Goal: Use online tool/utility: Utilize a website feature to perform a specific function

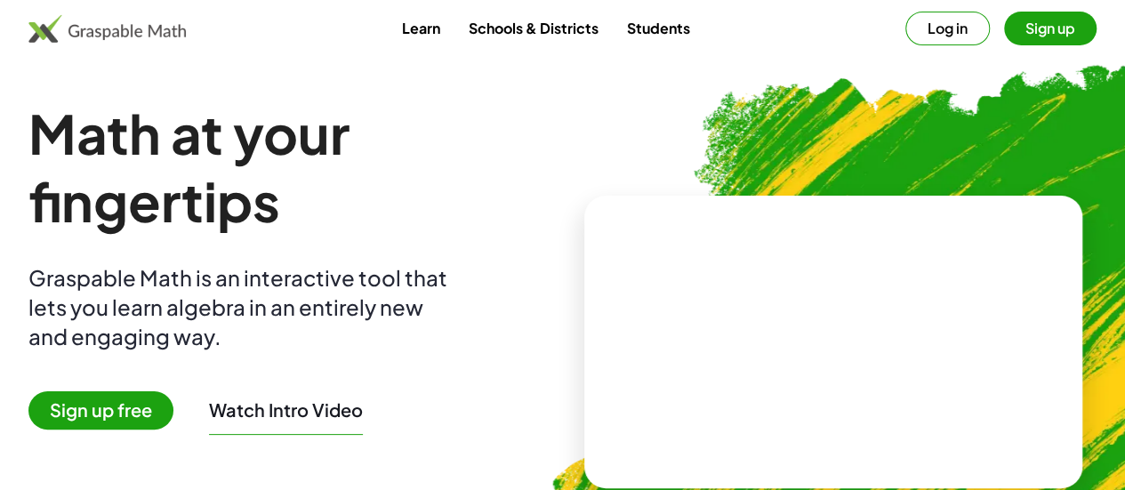
click at [1004, 35] on button "Sign up" at bounding box center [1050, 29] width 93 height 34
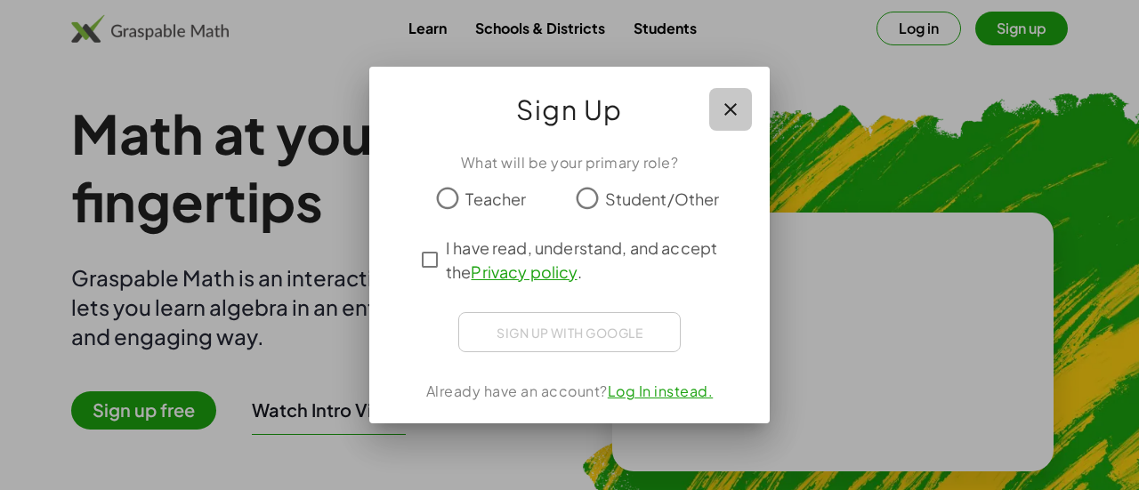
click at [726, 90] on button "button" at bounding box center [730, 109] width 43 height 43
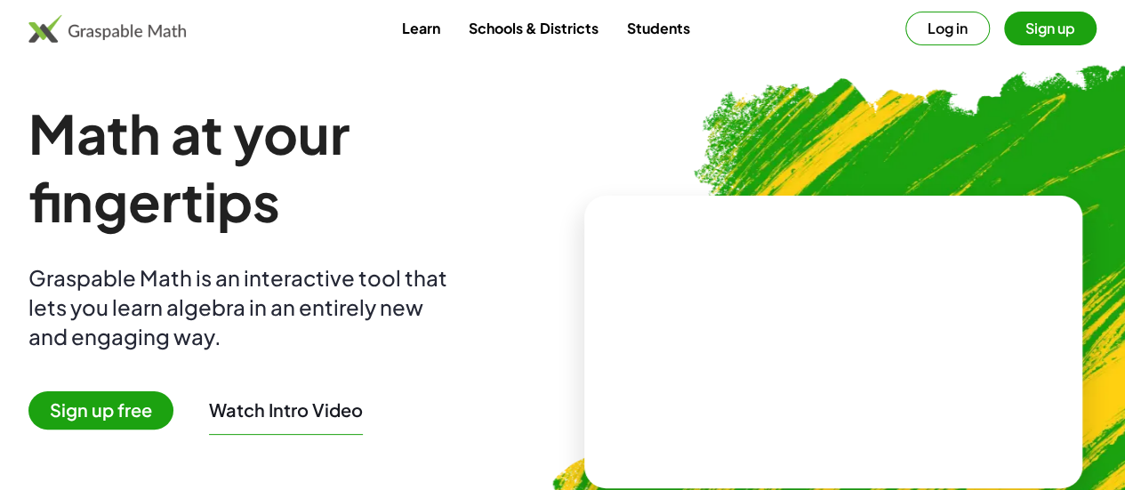
click at [1014, 30] on button "Sign up" at bounding box center [1050, 29] width 93 height 34
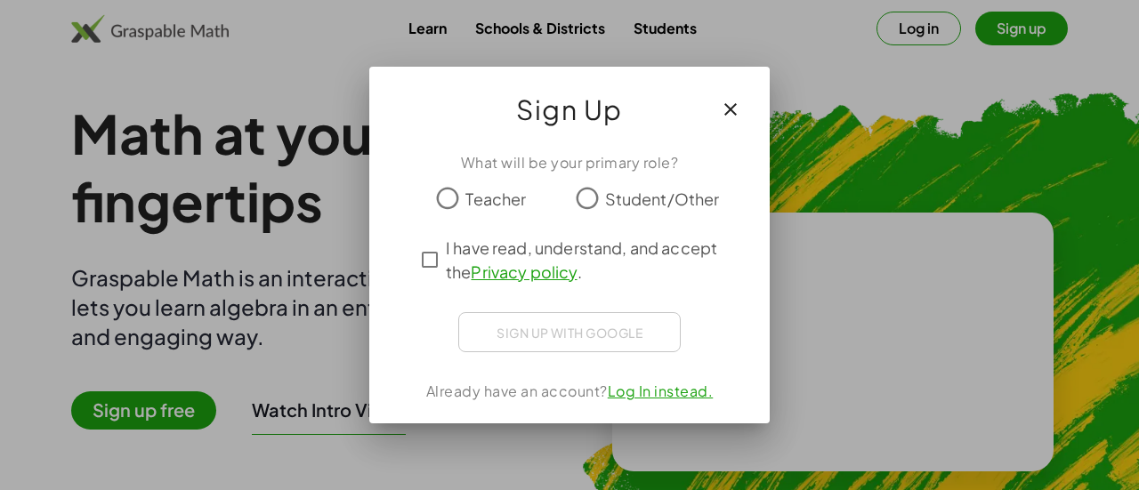
click at [636, 203] on span "Student/Other" at bounding box center [662, 199] width 115 height 24
click at [563, 329] on div "Sign up with Google Sign in with Google Sign in with Google. Opens in new tab" at bounding box center [569, 332] width 222 height 40
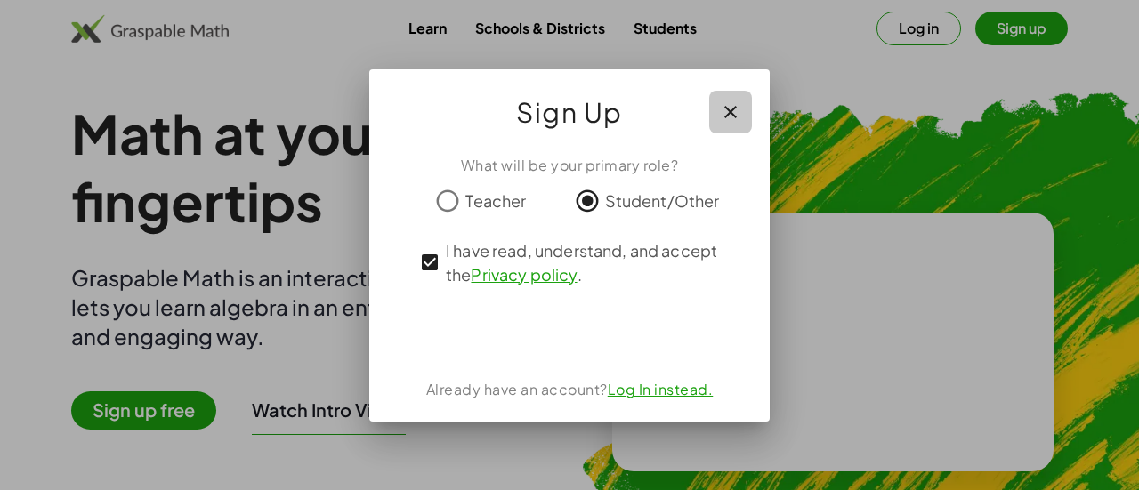
click at [736, 109] on icon "button" at bounding box center [730, 111] width 21 height 21
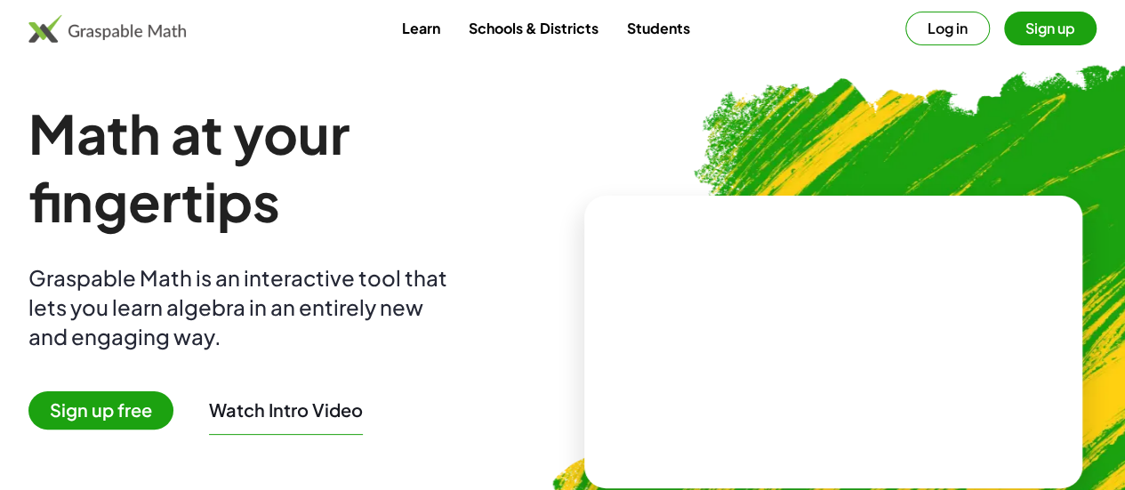
click at [1015, 34] on button "Sign up" at bounding box center [1050, 29] width 93 height 34
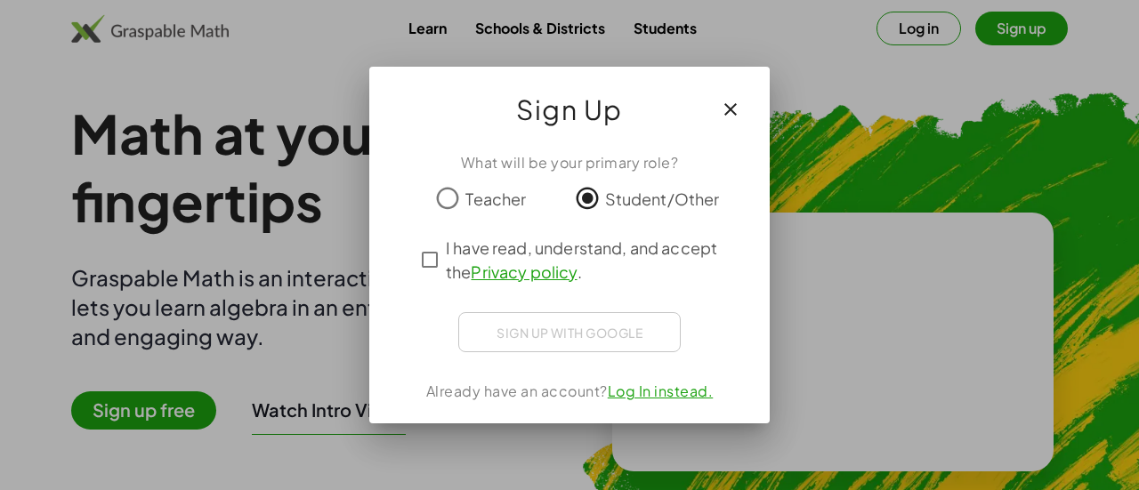
click at [733, 109] on icon "button" at bounding box center [730, 109] width 21 height 21
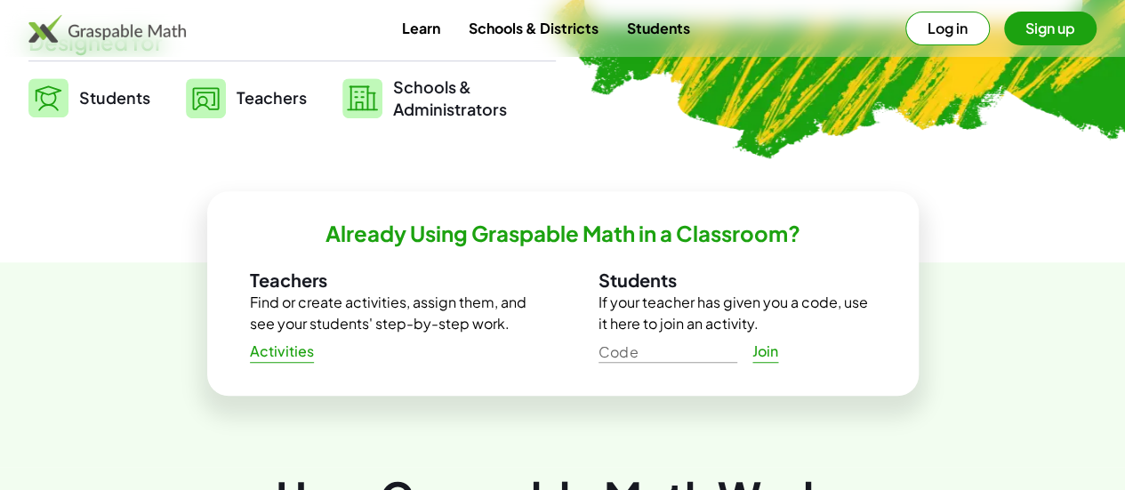
scroll to position [465, 0]
click at [69, 106] on img at bounding box center [48, 96] width 40 height 39
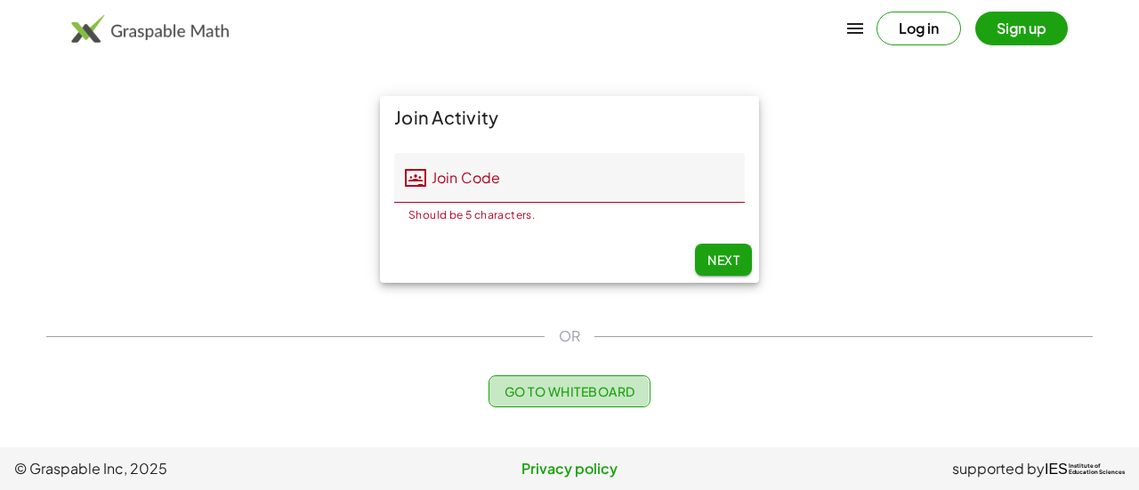
click at [551, 387] on span "Go to Whiteboard" at bounding box center [569, 391] width 131 height 16
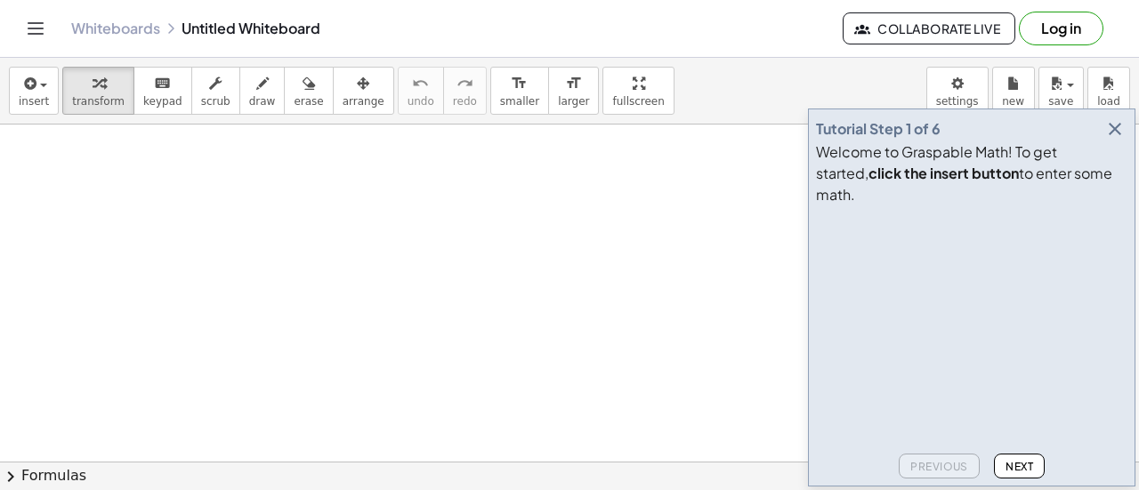
click at [1105, 140] on icon "button" at bounding box center [1114, 128] width 21 height 21
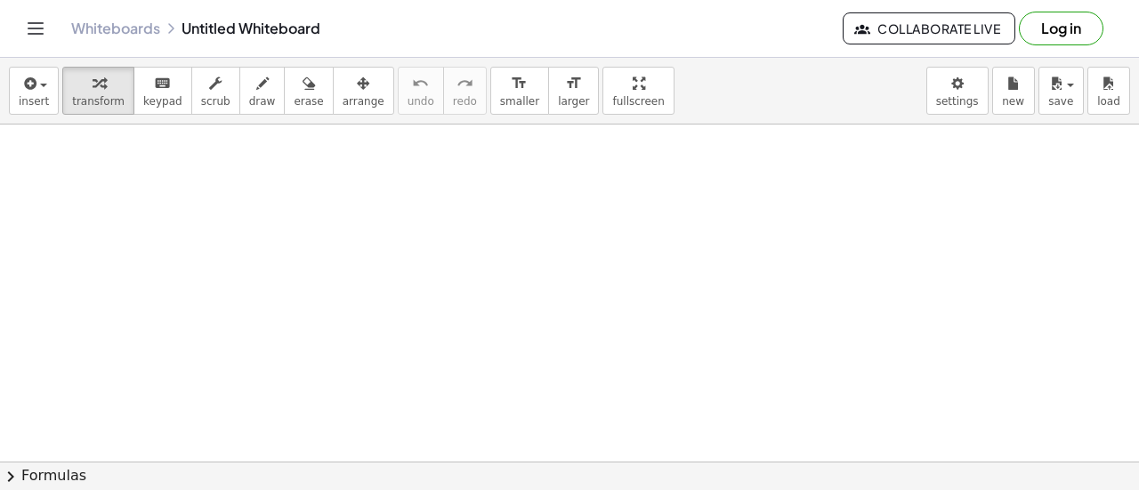
click at [514, 16] on div "Whiteboards Untitled Whiteboard Collaborate Live Log in" at bounding box center [569, 28] width 1096 height 57
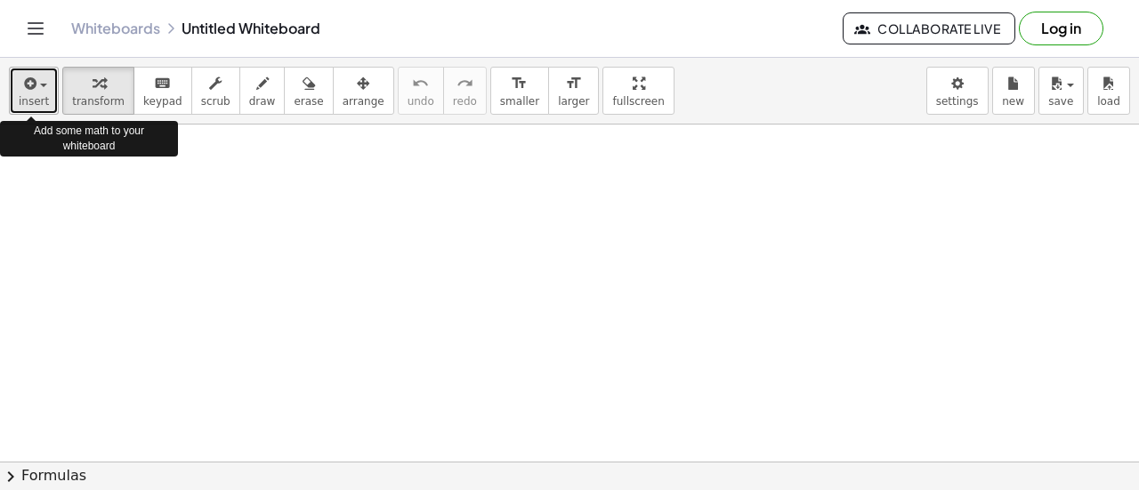
click at [13, 108] on button "insert" at bounding box center [34, 91] width 50 height 48
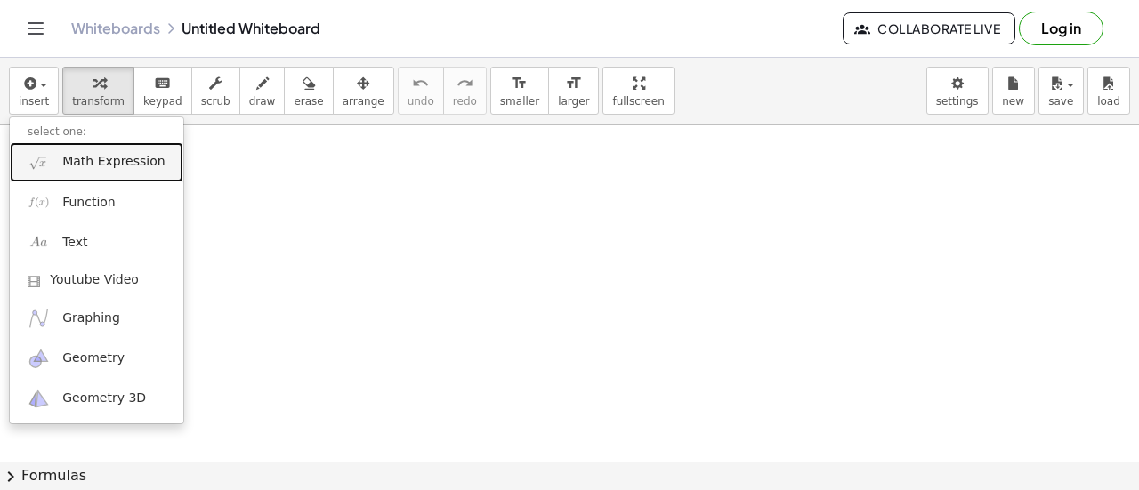
click at [128, 162] on span "Math Expression" at bounding box center [113, 162] width 102 height 18
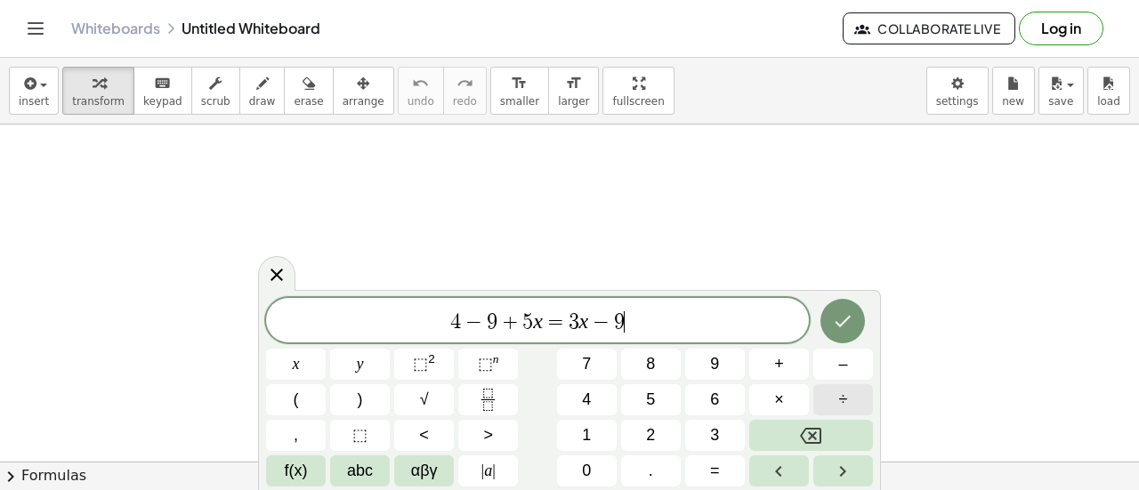
click at [848, 405] on button "÷" at bounding box center [843, 399] width 60 height 31
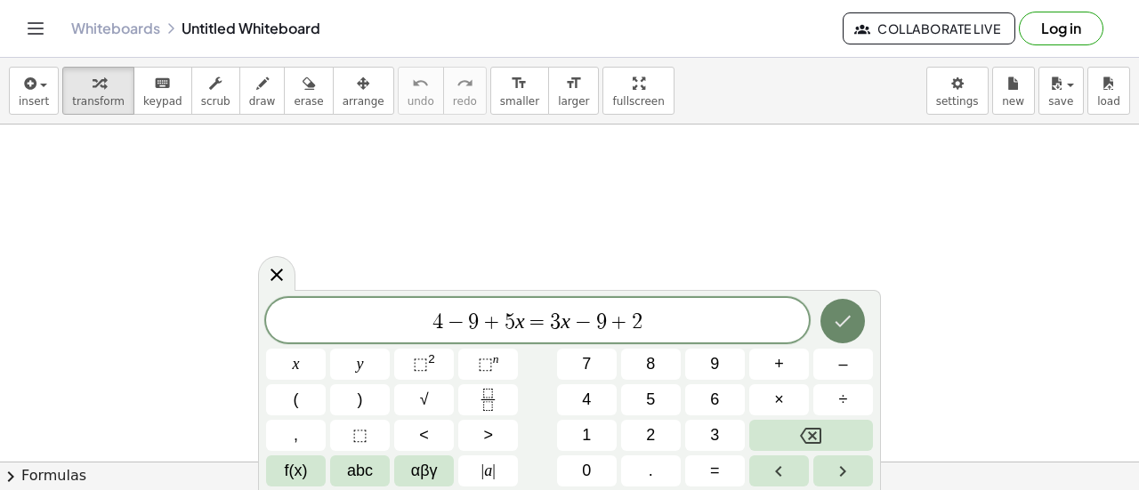
click at [846, 324] on icon "Done" at bounding box center [842, 320] width 21 height 21
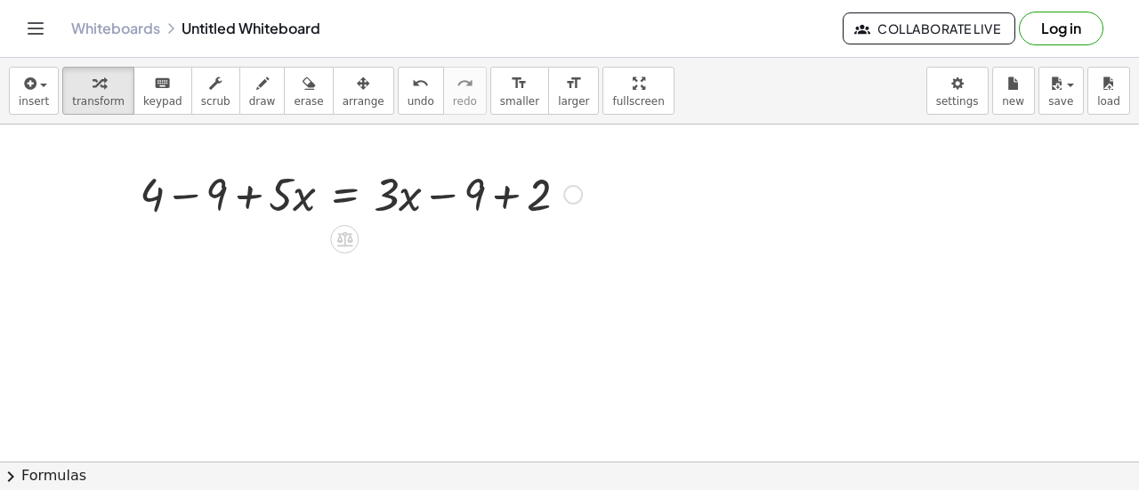
click at [568, 198] on div at bounding box center [573, 195] width 20 height 20
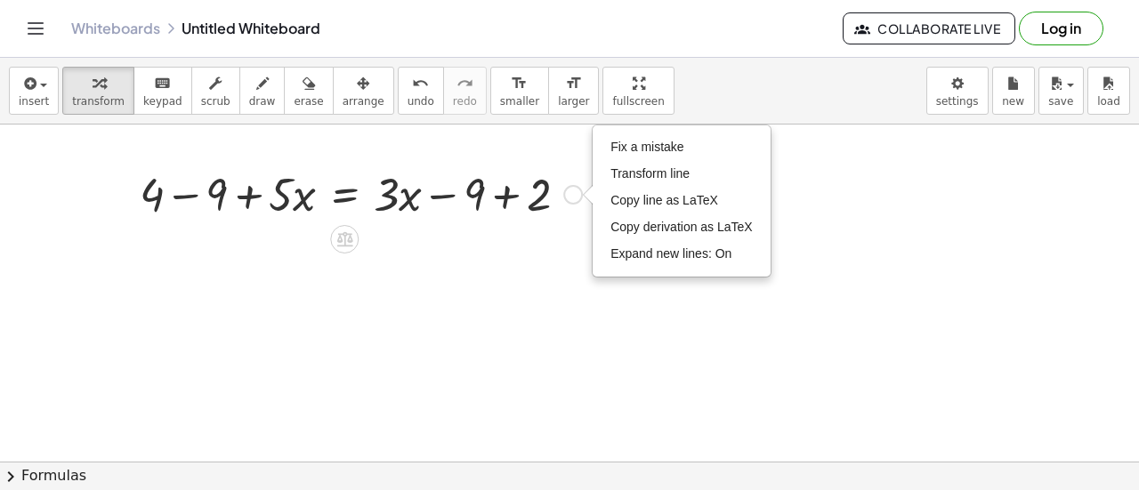
click at [415, 201] on div at bounding box center [361, 193] width 460 height 60
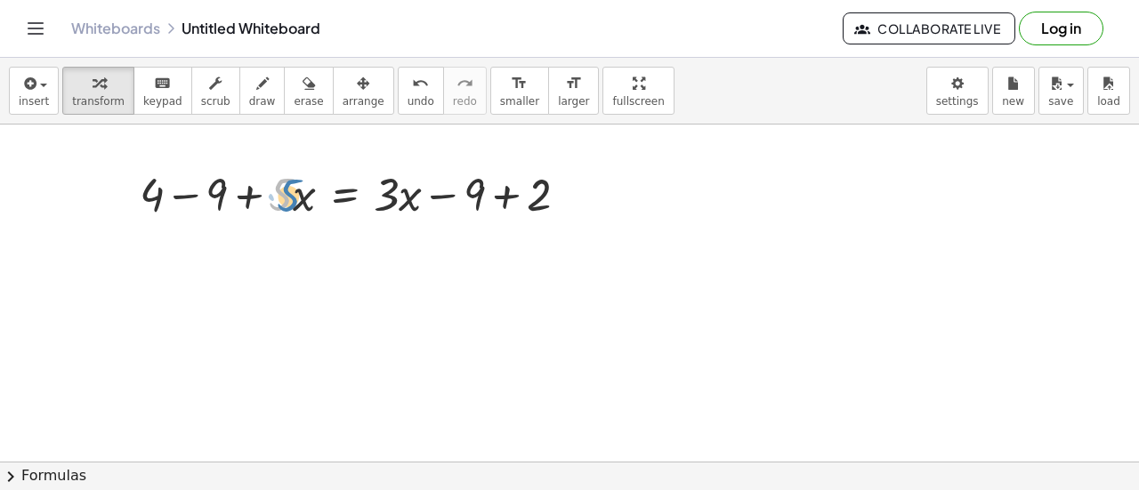
click at [297, 201] on div at bounding box center [361, 193] width 460 height 60
drag, startPoint x: 399, startPoint y: 200, endPoint x: 329, endPoint y: 203, distance: 69.4
click at [329, 203] on div at bounding box center [361, 193] width 460 height 60
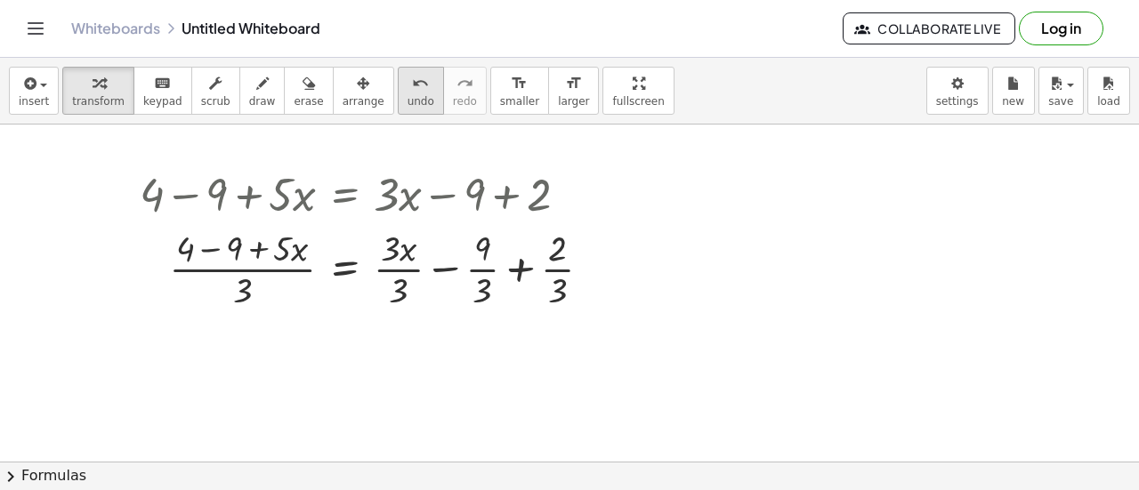
click at [398, 109] on button "undo undo" at bounding box center [421, 91] width 46 height 48
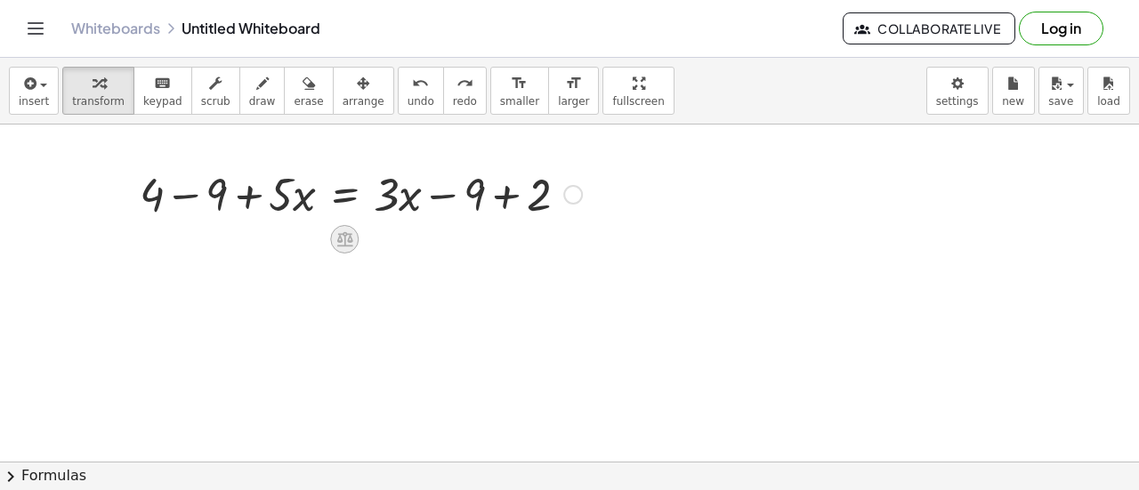
click at [343, 236] on icon at bounding box center [344, 239] width 16 height 15
drag, startPoint x: 404, startPoint y: 202, endPoint x: 421, endPoint y: 206, distance: 17.3
click at [421, 206] on div at bounding box center [361, 193] width 460 height 60
drag, startPoint x: 399, startPoint y: 198, endPoint x: 406, endPoint y: 206, distance: 10.1
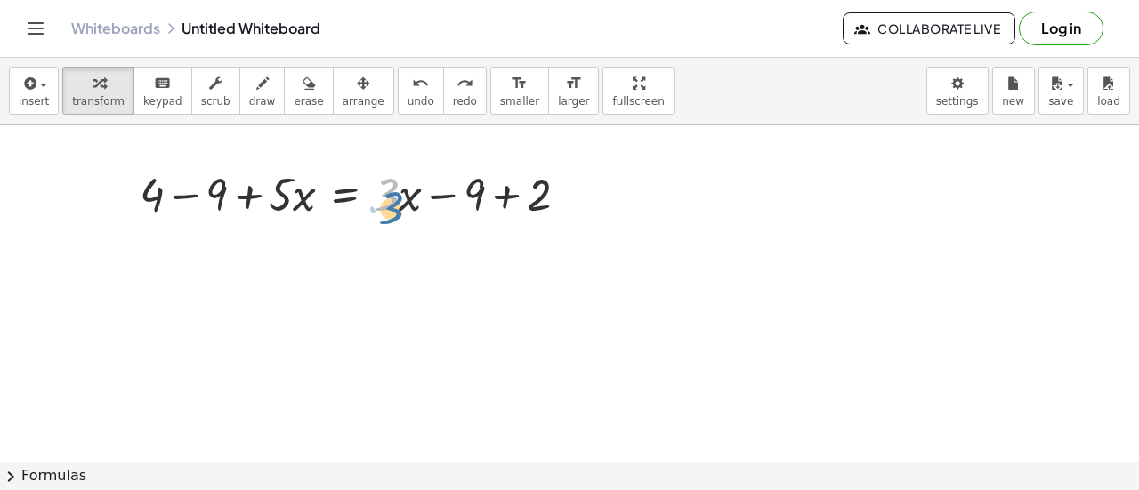
click at [406, 206] on div at bounding box center [361, 193] width 460 height 60
click at [295, 213] on div at bounding box center [361, 193] width 460 height 60
click at [286, 198] on div at bounding box center [361, 193] width 460 height 60
drag, startPoint x: 387, startPoint y: 202, endPoint x: 270, endPoint y: 241, distance: 123.8
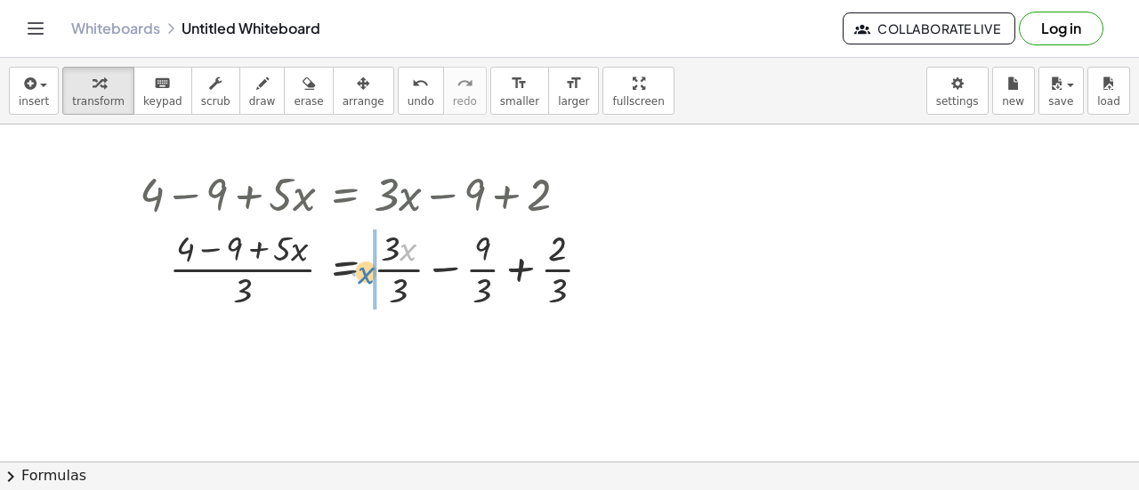
drag, startPoint x: 404, startPoint y: 252, endPoint x: 363, endPoint y: 275, distance: 47.0
click at [363, 275] on div at bounding box center [372, 267] width 483 height 89
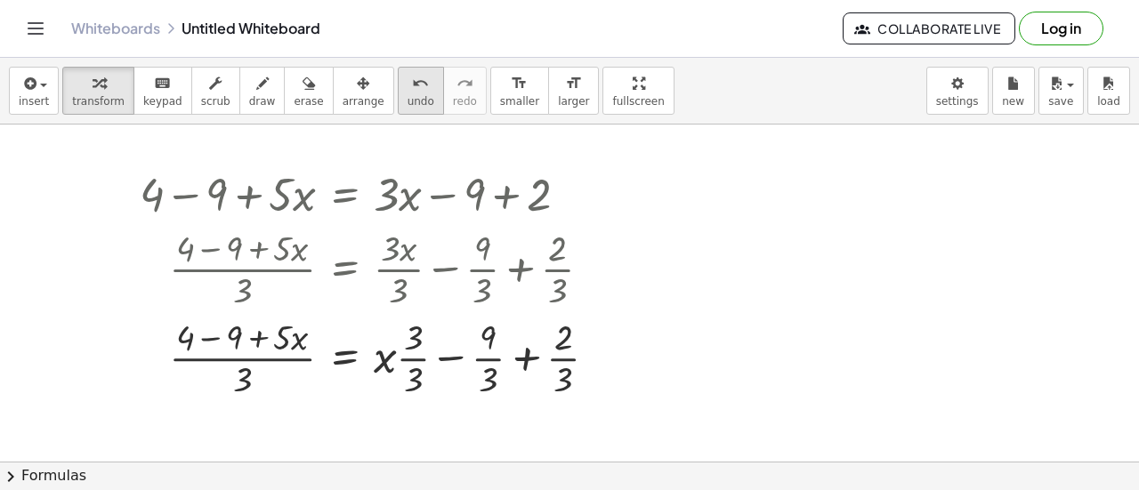
click at [398, 106] on button "undo undo" at bounding box center [421, 91] width 46 height 48
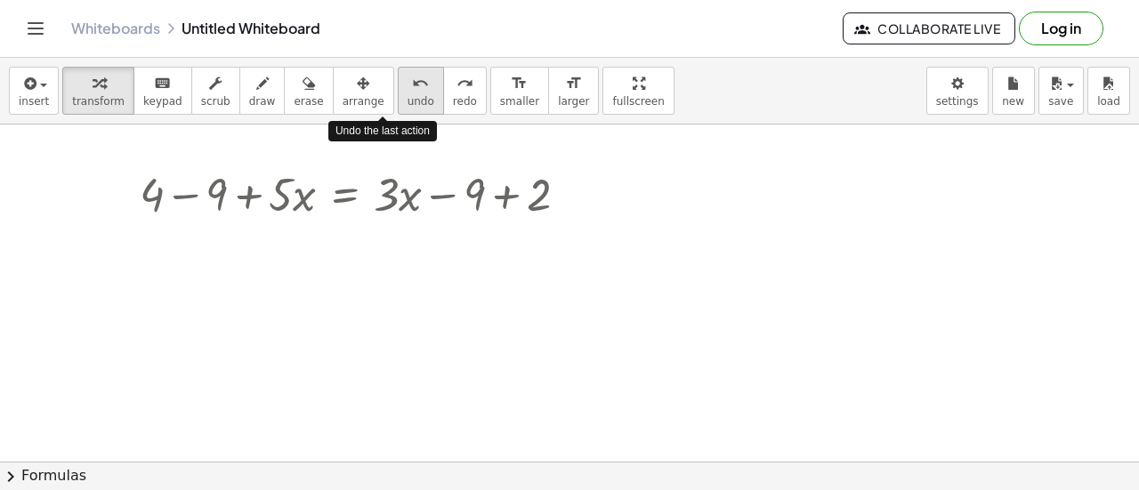
click at [398, 106] on button "undo undo" at bounding box center [421, 91] width 46 height 48
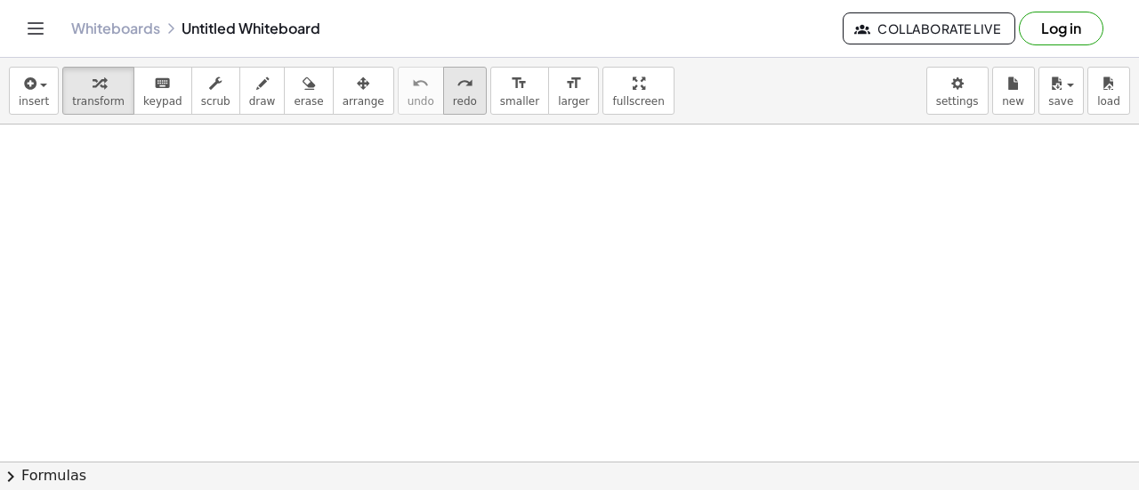
click at [453, 103] on span "redo" at bounding box center [465, 101] width 24 height 12
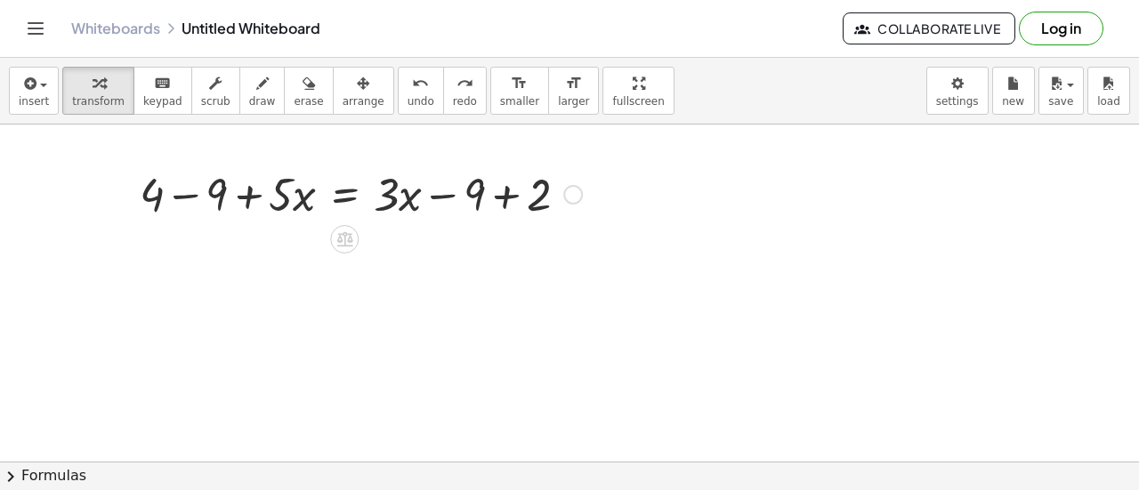
click at [190, 198] on div at bounding box center [361, 193] width 460 height 60
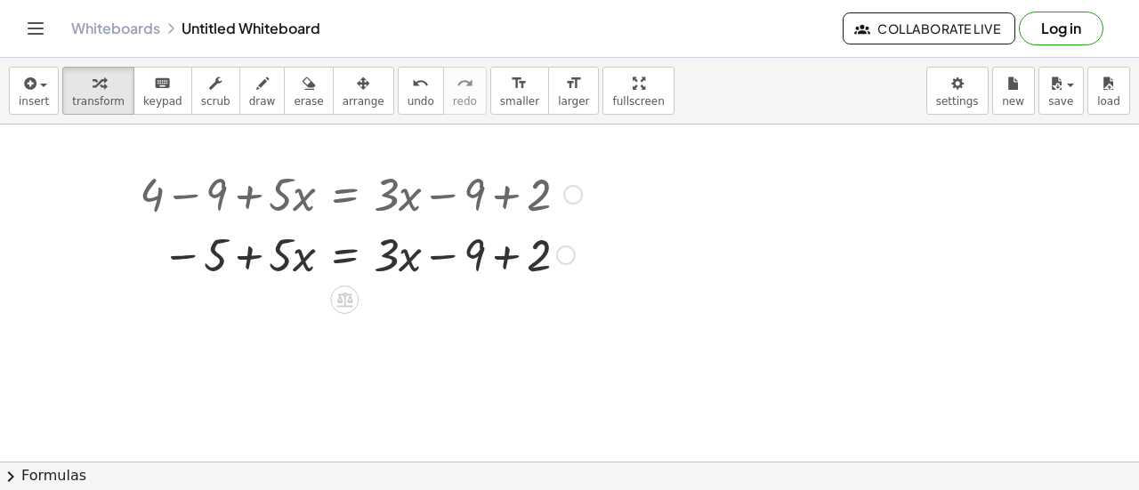
click at [507, 259] on div at bounding box center [361, 253] width 460 height 60
click at [442, 257] on div at bounding box center [361, 253] width 460 height 60
click at [247, 265] on div at bounding box center [361, 253] width 460 height 60
drag, startPoint x: 402, startPoint y: 250, endPoint x: 395, endPoint y: 241, distance: 11.4
click at [395, 241] on div at bounding box center [361, 253] width 460 height 60
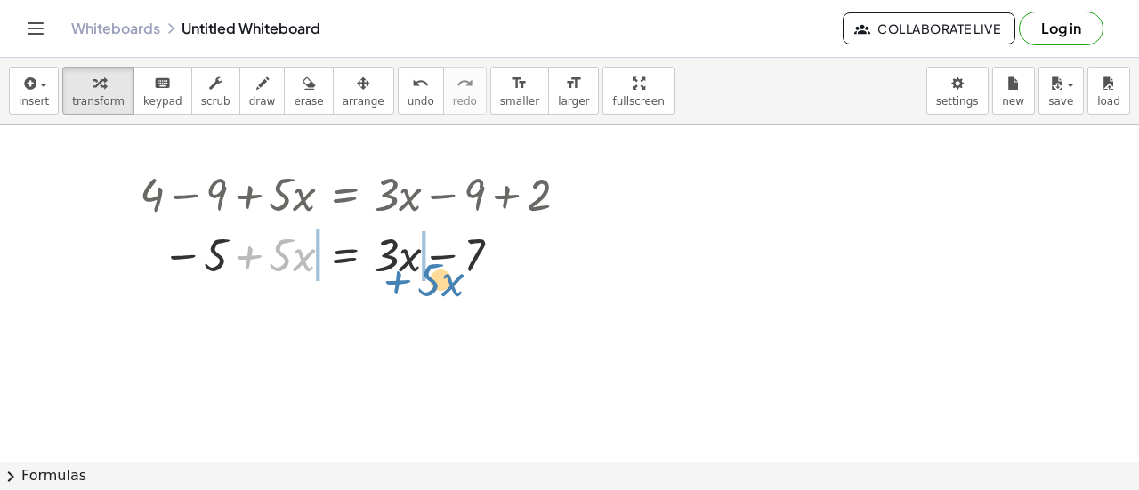
drag, startPoint x: 254, startPoint y: 262, endPoint x: 406, endPoint y: 284, distance: 152.9
click at [406, 284] on div "+ 4 − 9 + · 5 · x = + · 3 · x − 9 + 2 − 5 + · 5 · x = + · 3 · x − 9 + 2 + · 5 ·…" at bounding box center [354, 223] width 482 height 130
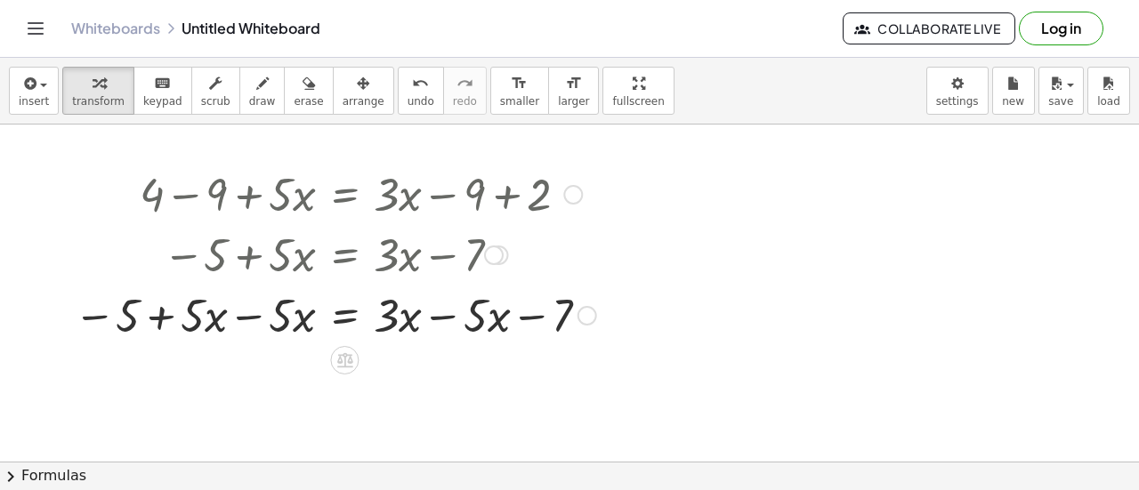
click at [256, 314] on div at bounding box center [335, 314] width 540 height 60
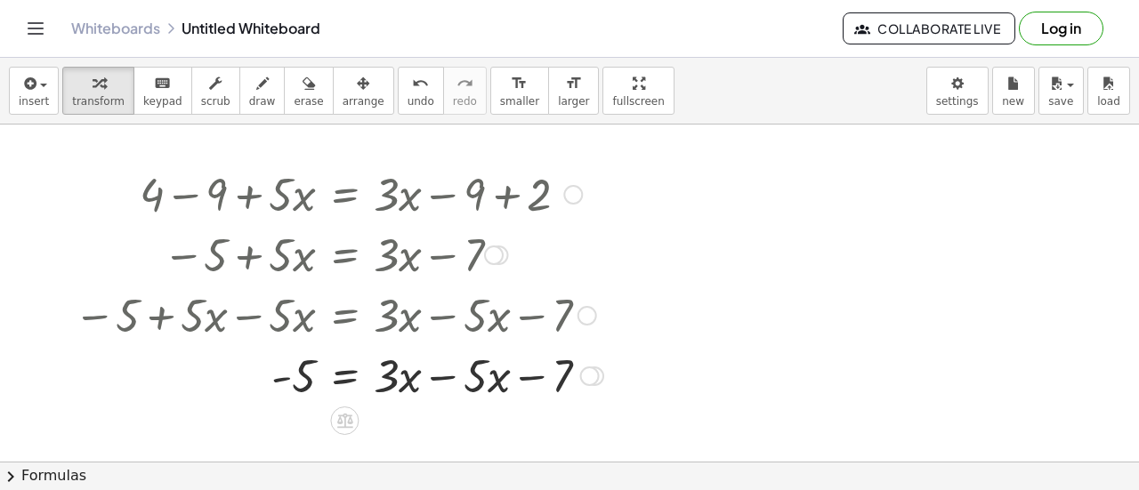
click at [438, 376] on div at bounding box center [338, 374] width 547 height 60
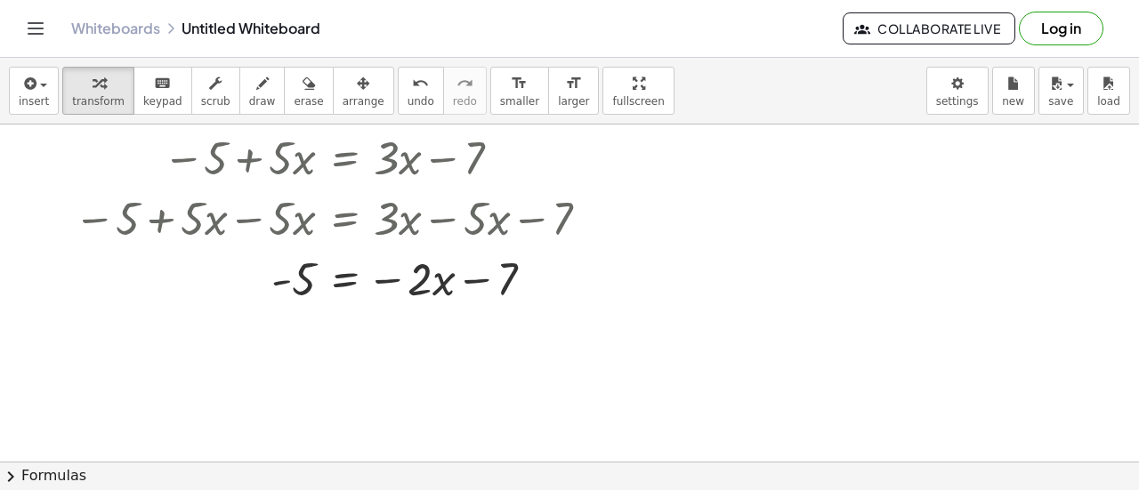
scroll to position [101, 0]
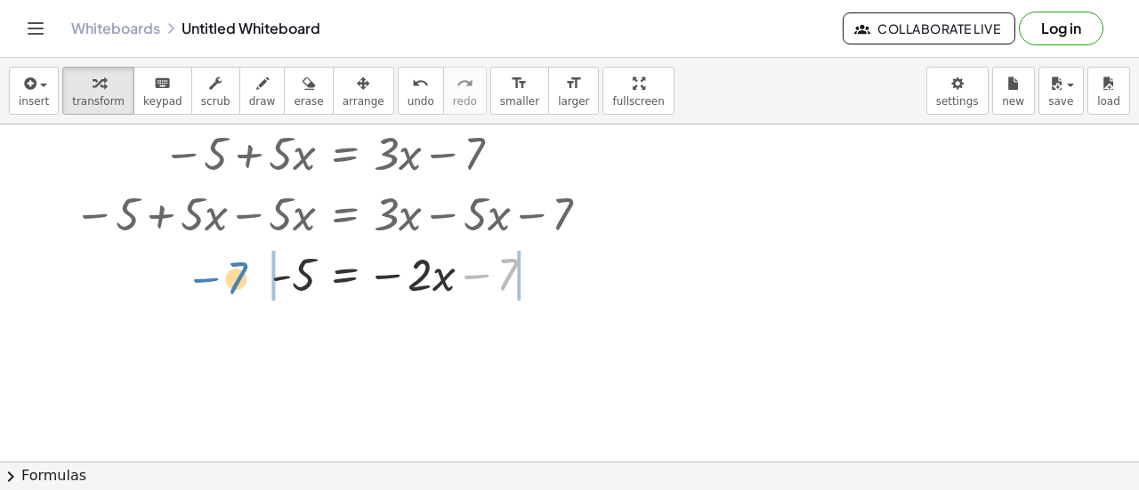
drag, startPoint x: 506, startPoint y: 273, endPoint x: 236, endPoint y: 277, distance: 270.5
click at [236, 277] on div at bounding box center [335, 273] width 540 height 60
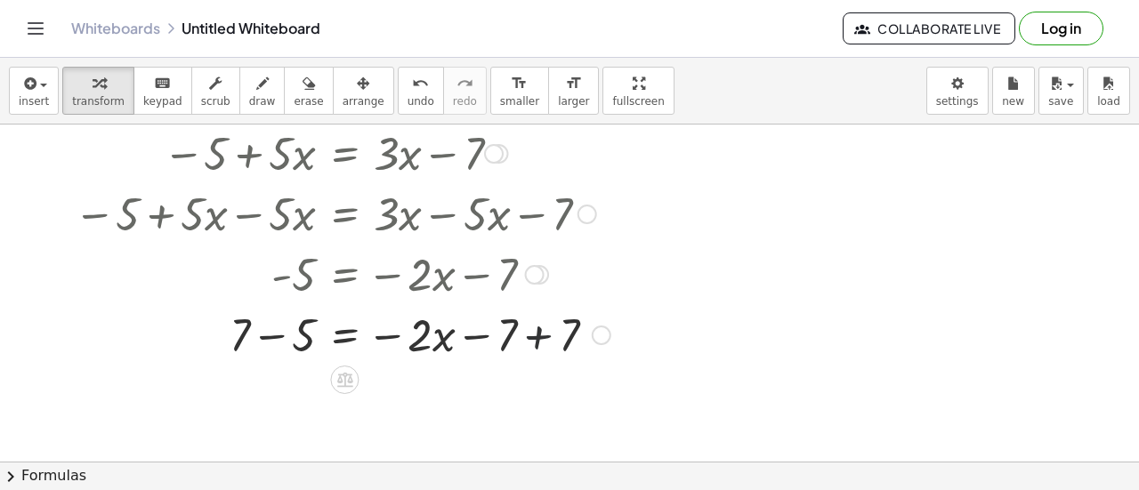
click at [536, 331] on div at bounding box center [342, 333] width 554 height 60
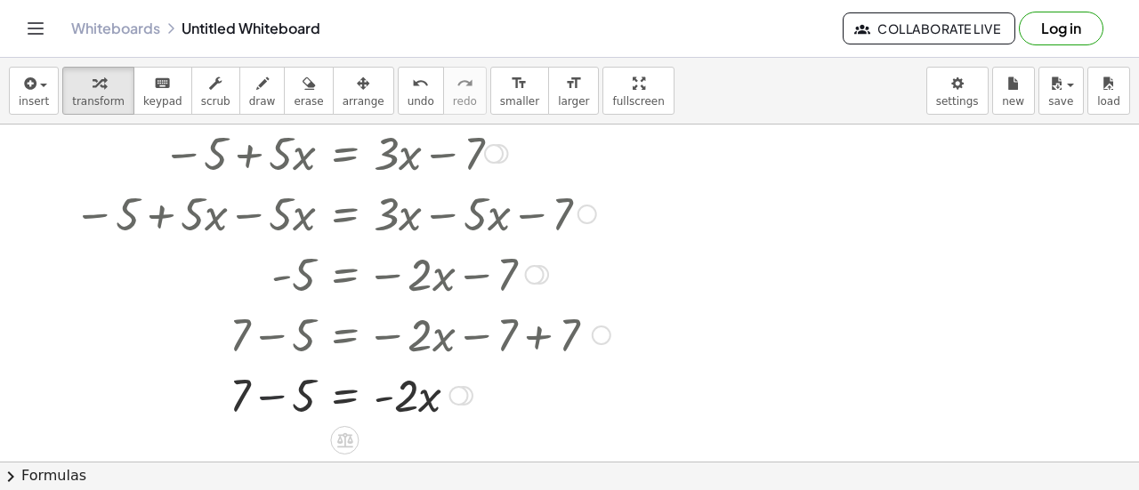
click at [264, 395] on div at bounding box center [342, 394] width 554 height 60
drag, startPoint x: 406, startPoint y: 392, endPoint x: 306, endPoint y: 435, distance: 108.4
click at [404, 390] on div at bounding box center [342, 394] width 554 height 89
click at [289, 391] on div at bounding box center [342, 394] width 554 height 89
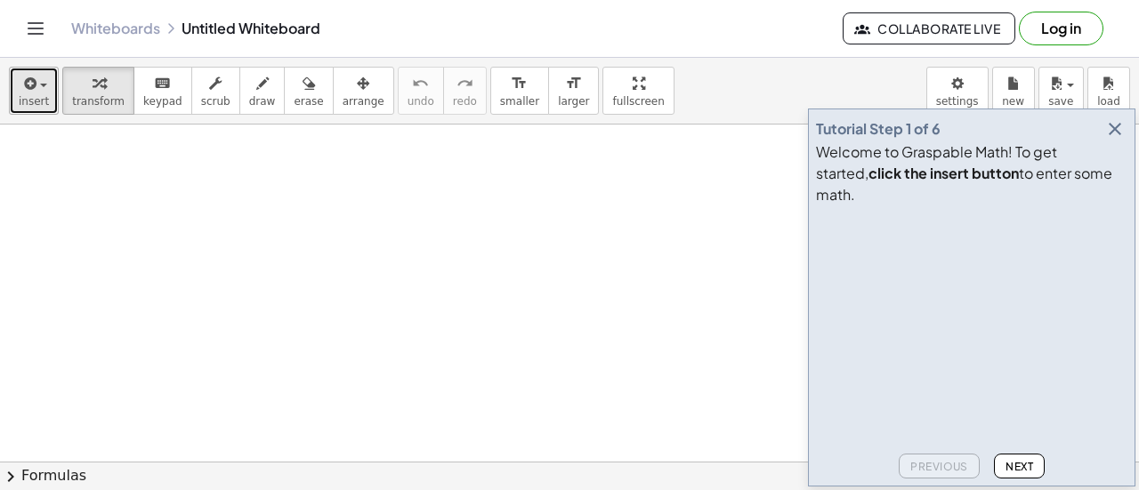
click at [21, 93] on icon "button" at bounding box center [28, 83] width 16 height 21
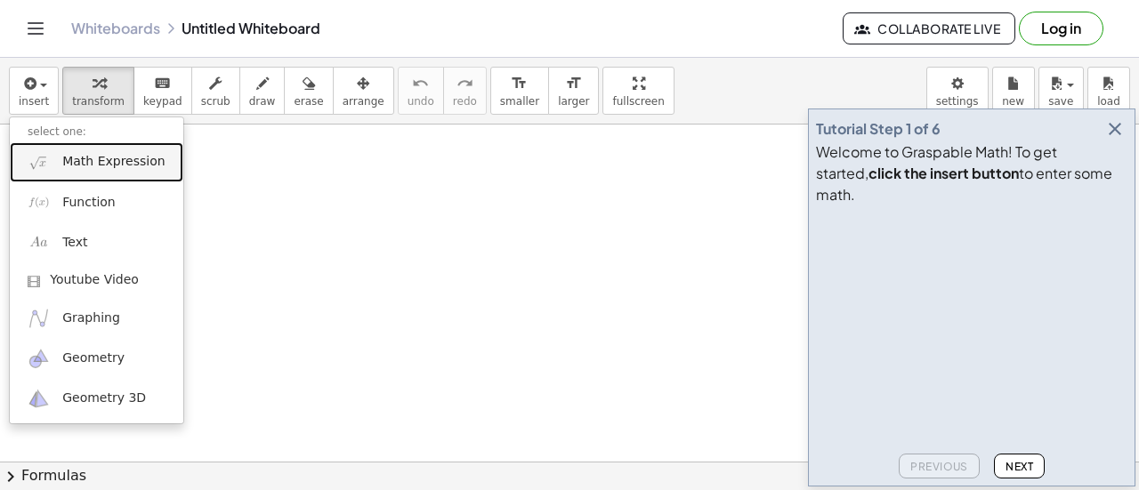
click at [87, 172] on link "Math Expression" at bounding box center [96, 162] width 173 height 40
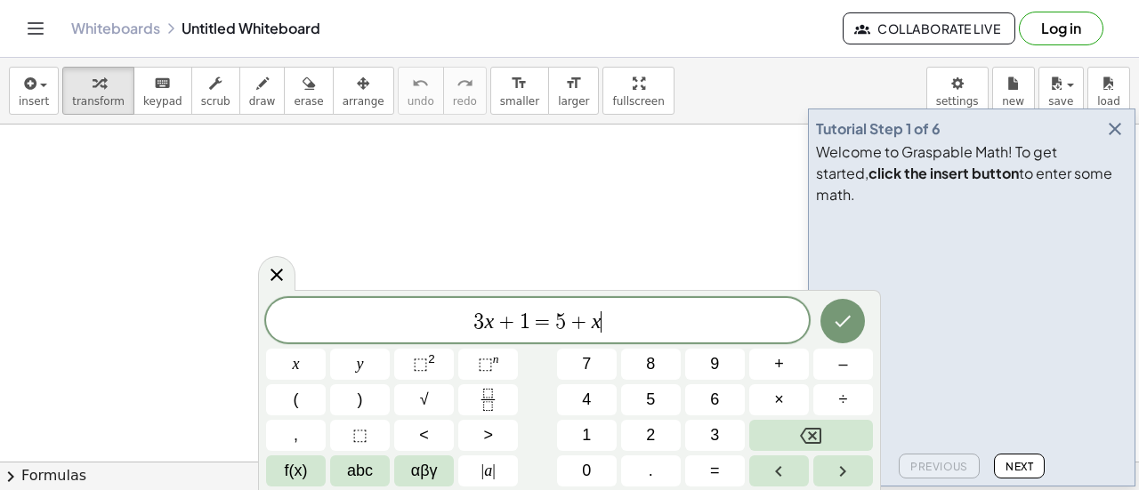
click at [641, 326] on span "3 x + 1 = 5 + x ​" at bounding box center [537, 322] width 543 height 25
click at [851, 325] on icon "Done" at bounding box center [842, 320] width 21 height 21
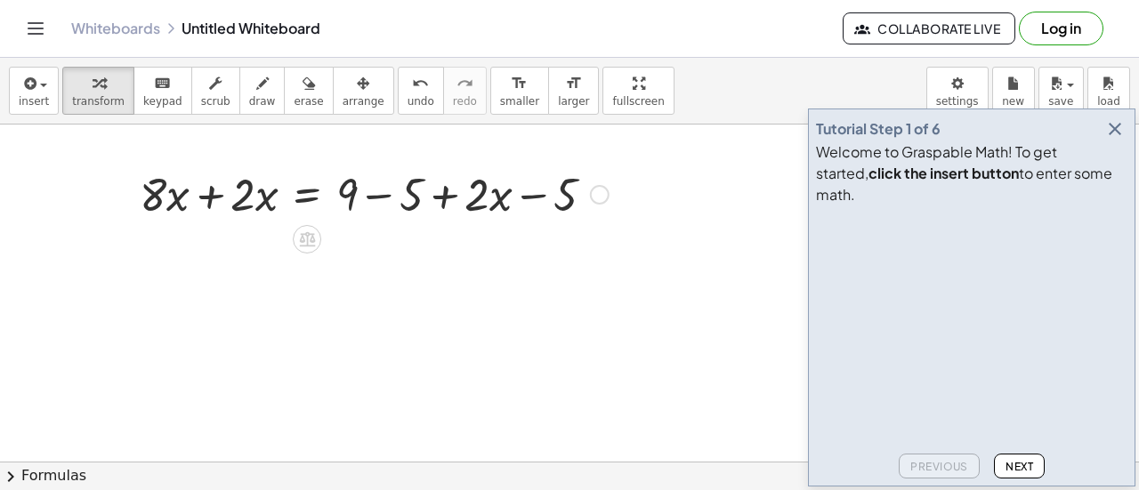
click at [377, 202] on div at bounding box center [374, 193] width 487 height 60
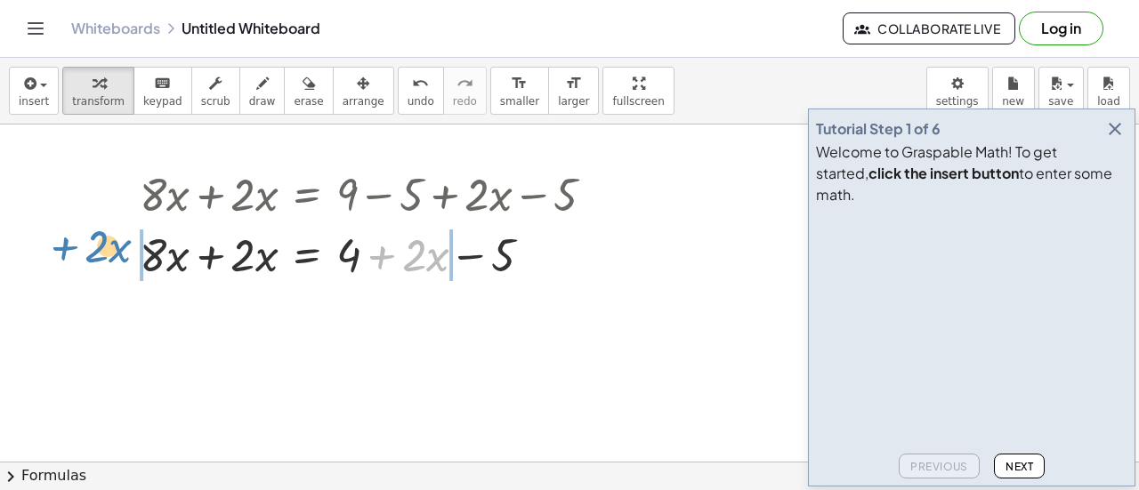
drag, startPoint x: 379, startPoint y: 259, endPoint x: 61, endPoint y: 250, distance: 317.7
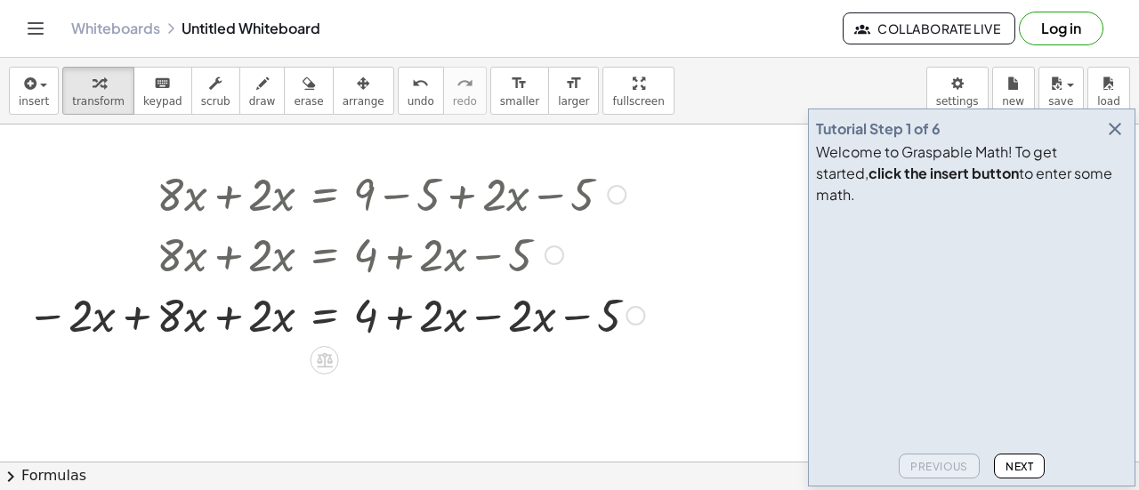
click at [492, 315] on div at bounding box center [335, 314] width 635 height 60
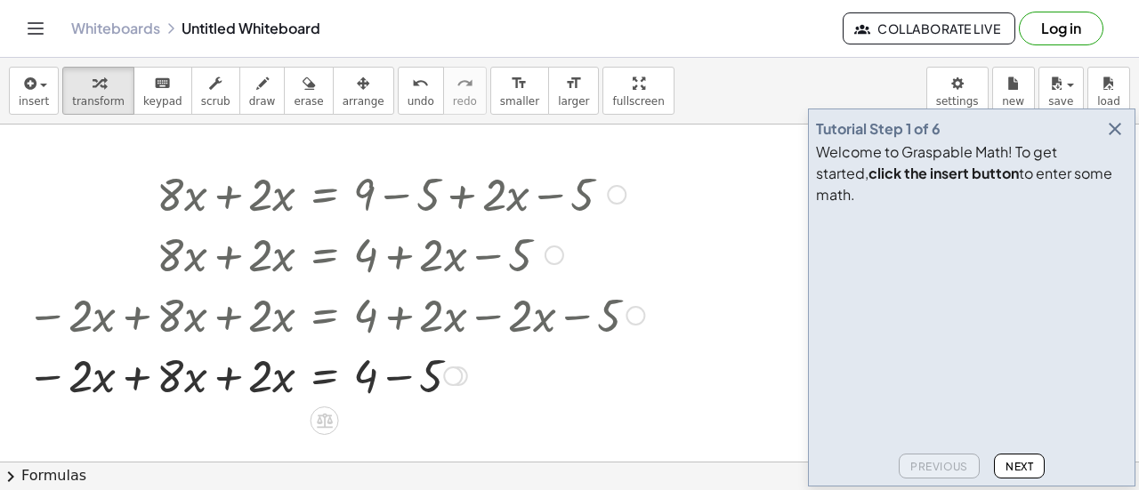
click at [146, 381] on div at bounding box center [335, 374] width 635 height 60
click at [224, 380] on div at bounding box center [335, 374] width 635 height 60
click at [402, 379] on div at bounding box center [335, 374] width 635 height 60
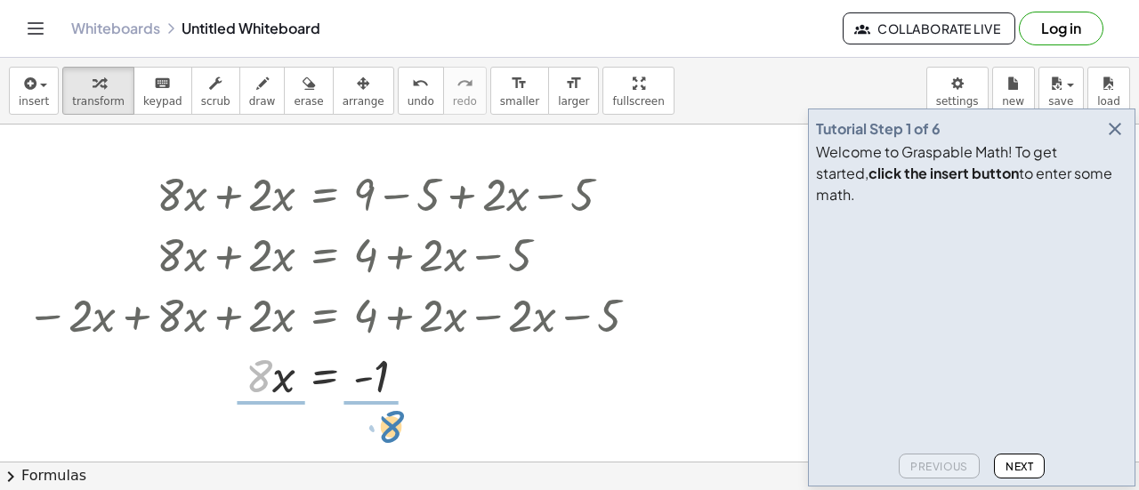
drag, startPoint x: 258, startPoint y: 383, endPoint x: 386, endPoint y: 436, distance: 138.4
click at [383, 376] on div at bounding box center [335, 374] width 635 height 89
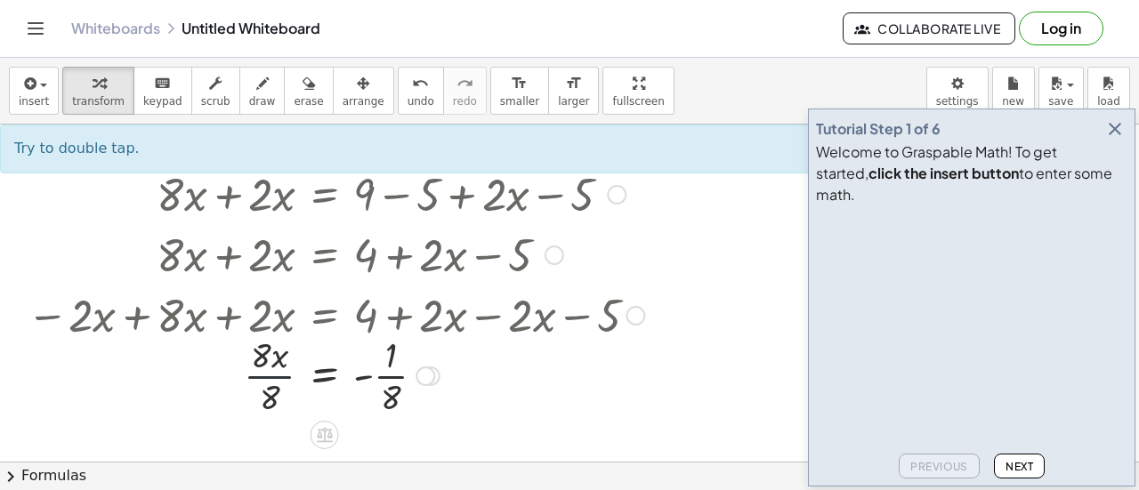
click at [260, 375] on div at bounding box center [335, 374] width 635 height 89
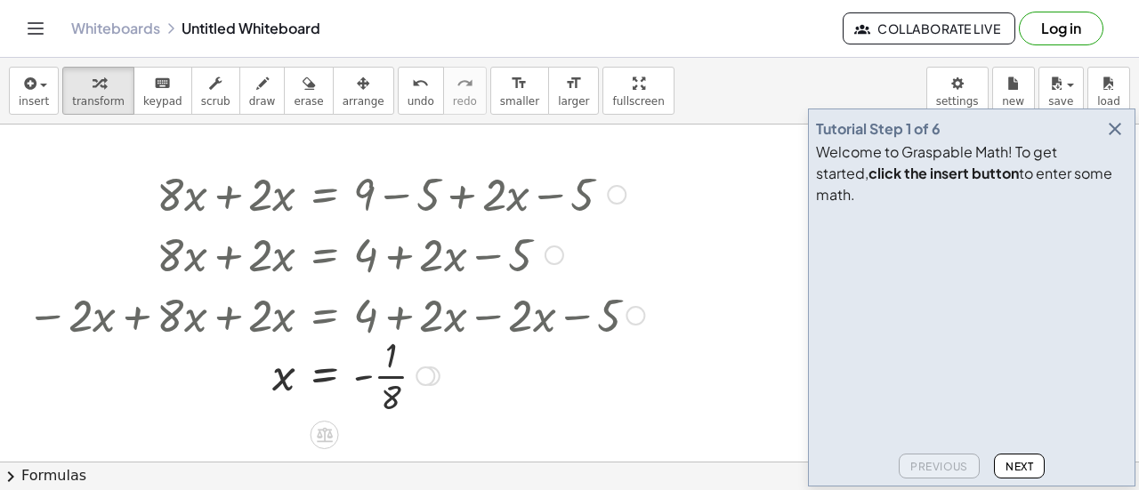
click at [382, 368] on div at bounding box center [335, 374] width 635 height 89
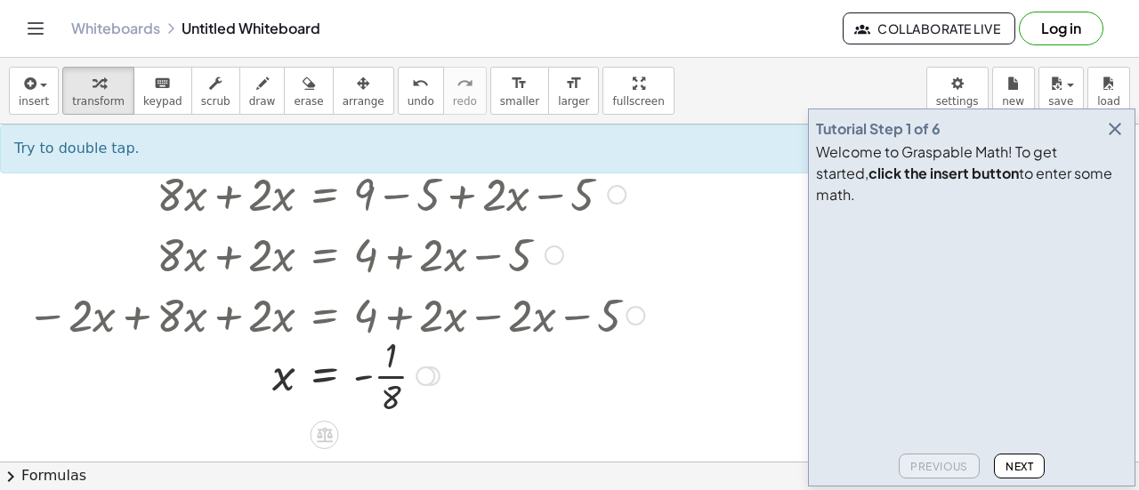
click at [382, 375] on div at bounding box center [335, 374] width 635 height 89
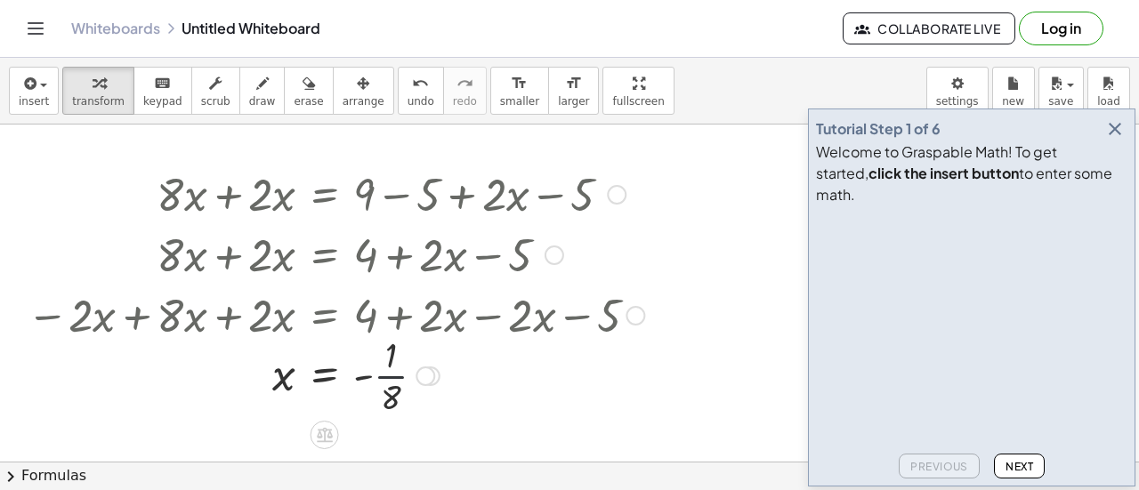
click at [382, 375] on div at bounding box center [335, 374] width 635 height 89
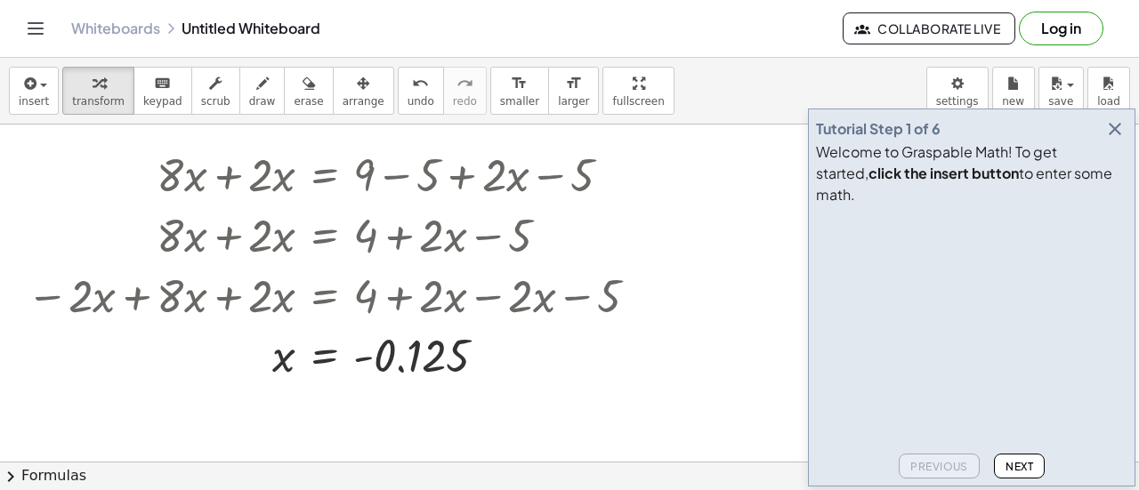
scroll to position [16, 0]
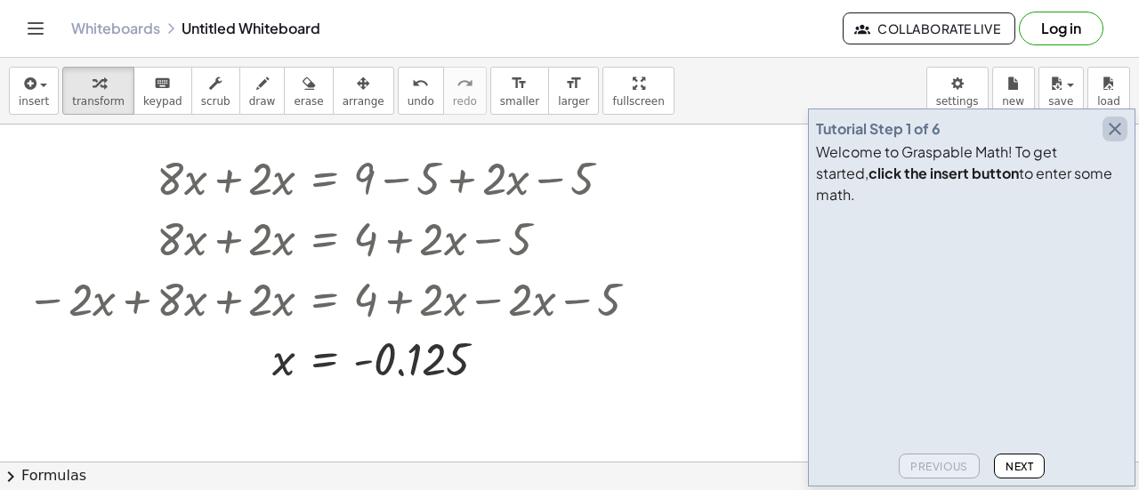
click at [1122, 140] on icon "button" at bounding box center [1114, 128] width 21 height 21
